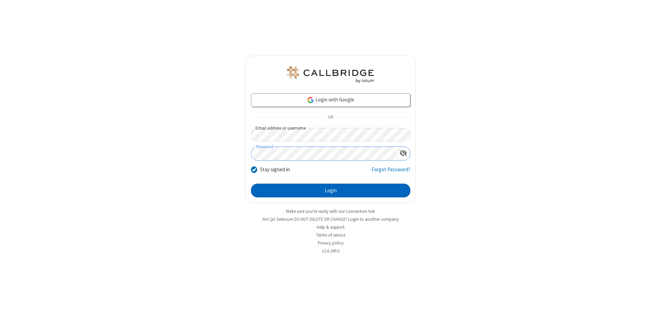
click at [330, 191] on button "Login" at bounding box center [330, 191] width 159 height 14
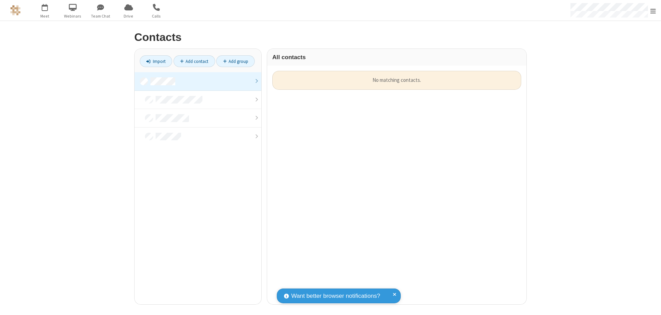
scroll to position [6, 6]
click at [198, 81] on link at bounding box center [198, 81] width 127 height 19
click at [156, 61] on link "Import" at bounding box center [156, 61] width 32 height 12
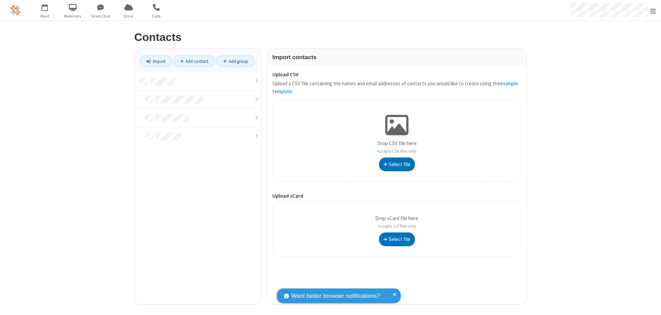
type input "C:\fakepath\address_book_contacts.csv"
